Goal: Task Accomplishment & Management: Manage account settings

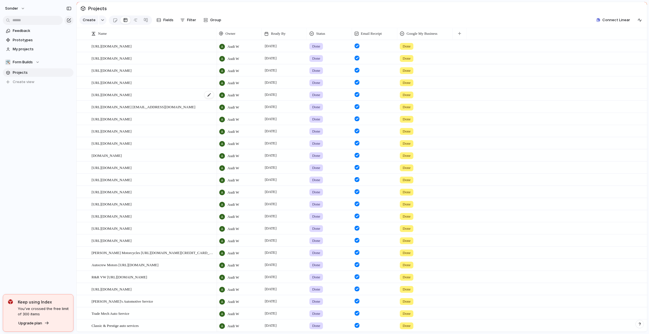
scroll to position [77, 0]
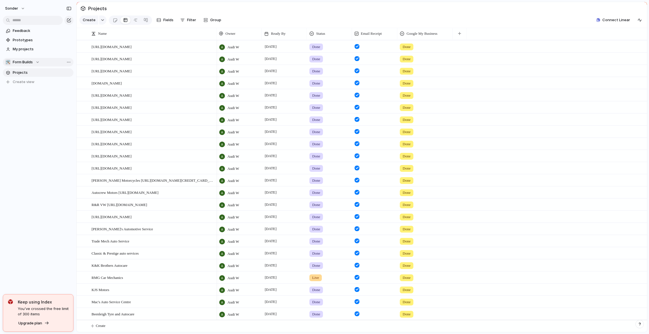
click at [27, 60] on span "Form Builds" at bounding box center [23, 62] width 20 height 6
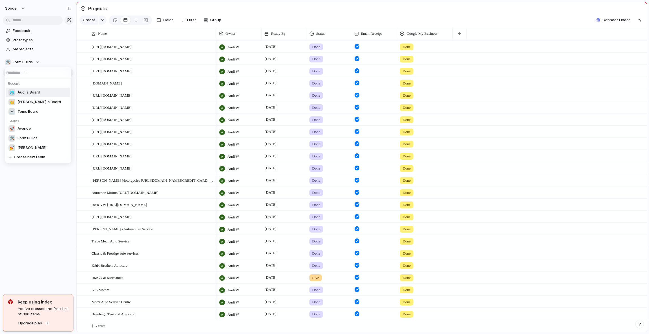
click at [28, 95] on span "Audi's Board" at bounding box center [29, 92] width 23 height 6
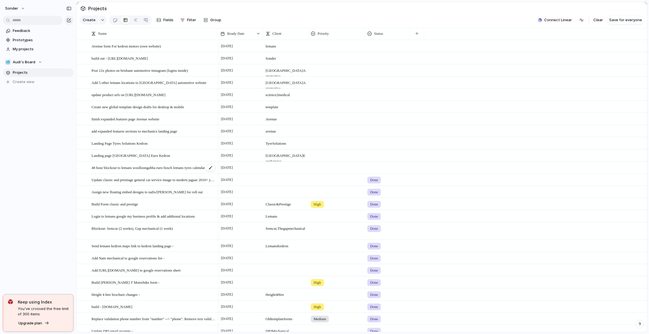
click at [145, 171] on span "48 hour blockout to lemans woolloongabba euro bosch lemans tyres calendar" at bounding box center [147, 167] width 113 height 6
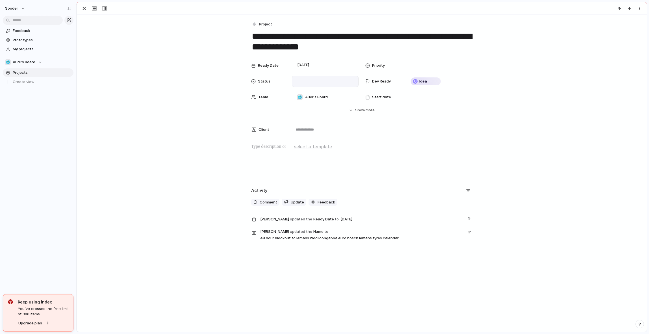
click at [317, 86] on div at bounding box center [325, 81] width 67 height 11
click at [311, 111] on li "Done" at bounding box center [315, 111] width 45 height 10
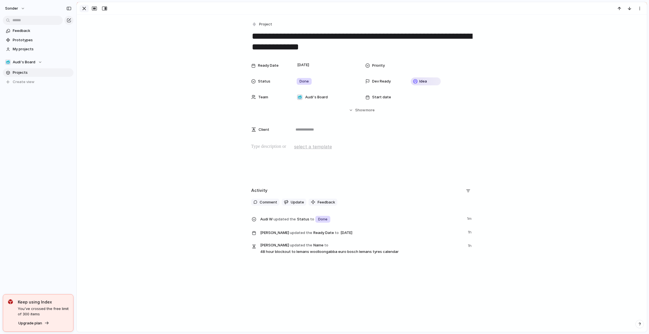
click at [85, 11] on div "button" at bounding box center [84, 8] width 7 height 7
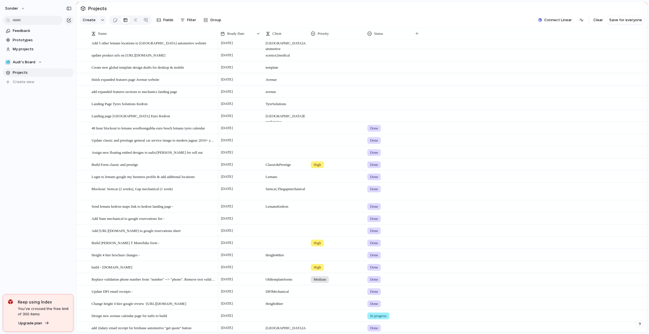
scroll to position [40, 0]
